Goal: Information Seeking & Learning: Check status

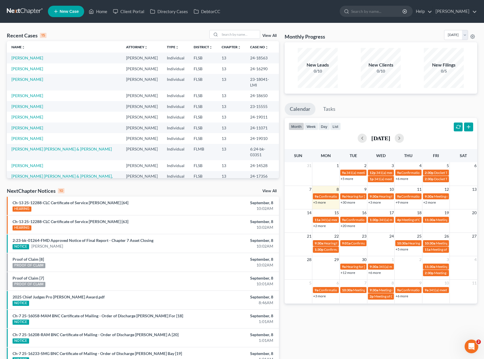
click at [269, 190] on link "View All" at bounding box center [269, 191] width 14 height 4
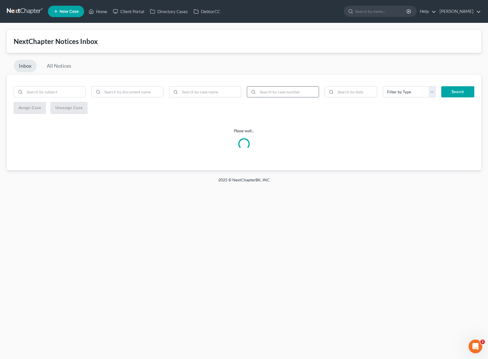
click at [300, 95] on input "search" at bounding box center [288, 91] width 61 height 11
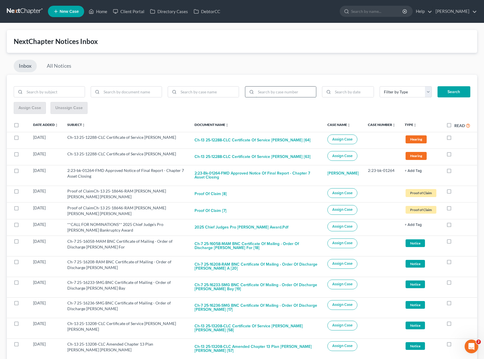
paste input "25-01043"
type input "25-01043"
click at [451, 91] on button "Search" at bounding box center [454, 91] width 33 height 11
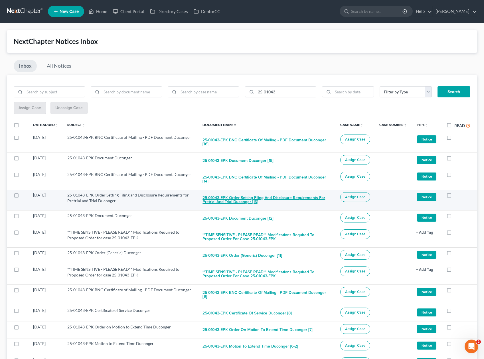
click at [220, 192] on button "25-01043-EPK Order Setting Filing and Disclosure Requirements for Pretrial and …" at bounding box center [266, 199] width 129 height 15
checkbox input "true"
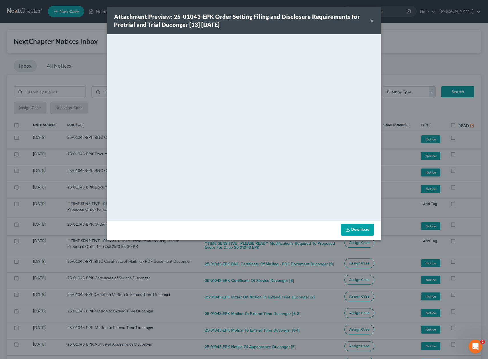
click at [405, 64] on div "Attachment Preview: 25-01043-EPK Order Setting Filing and Disclosure Requiremen…" at bounding box center [244, 179] width 488 height 359
